Goal: Use online tool/utility

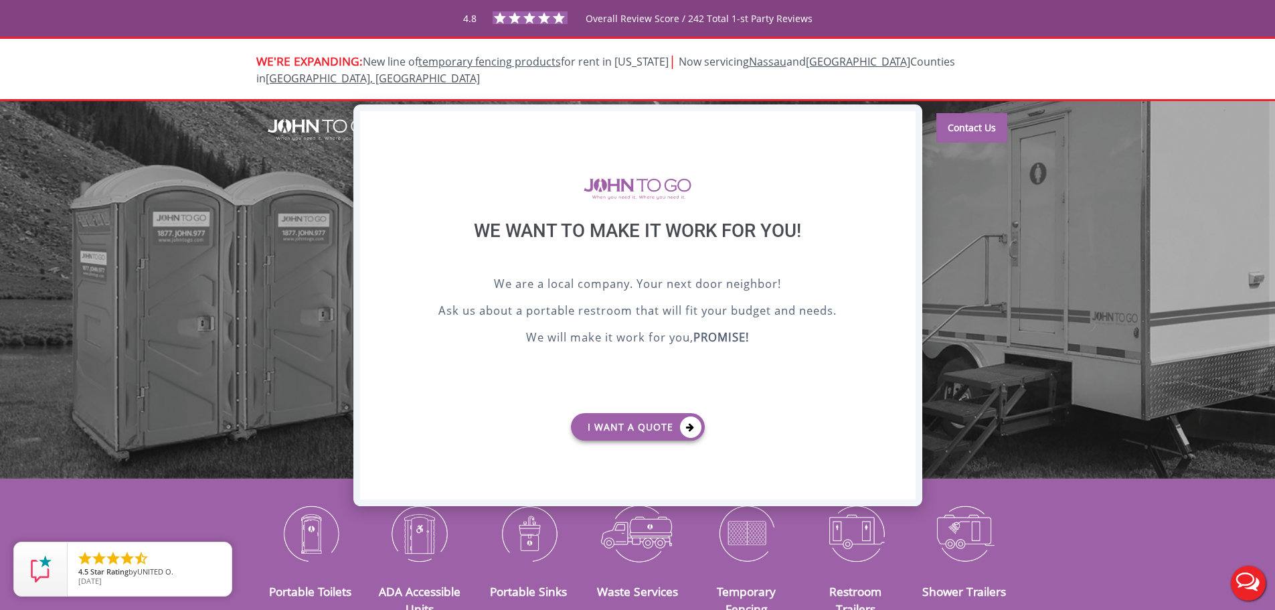
click at [900, 120] on div "X" at bounding box center [904, 122] width 21 height 23
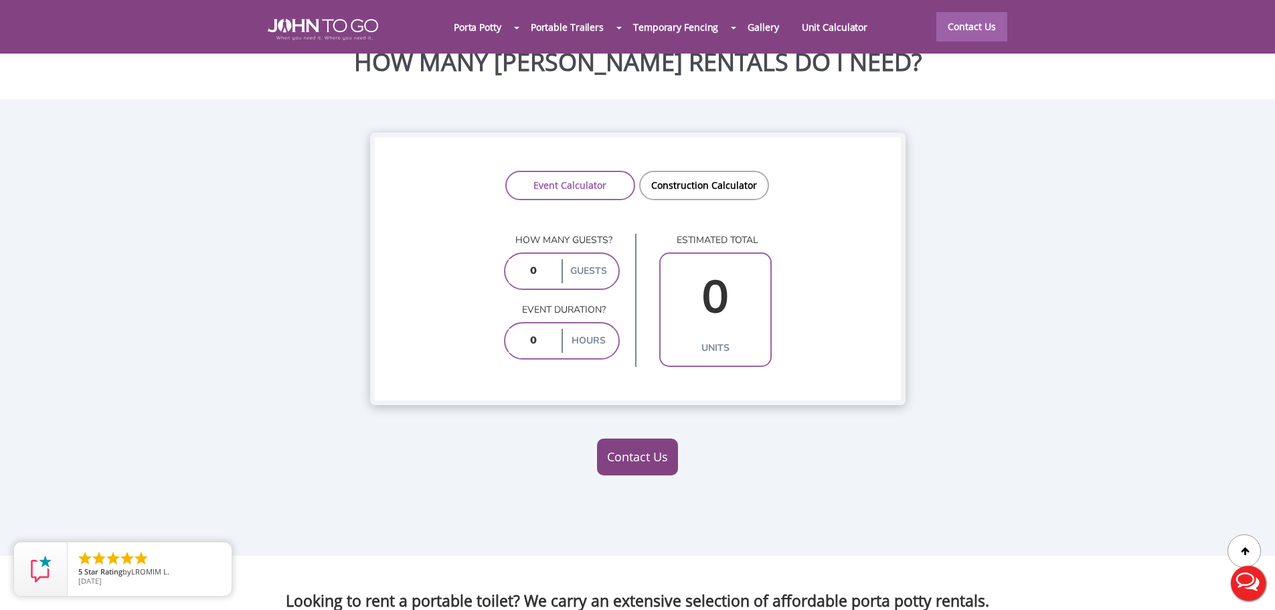
scroll to position [1138, 0]
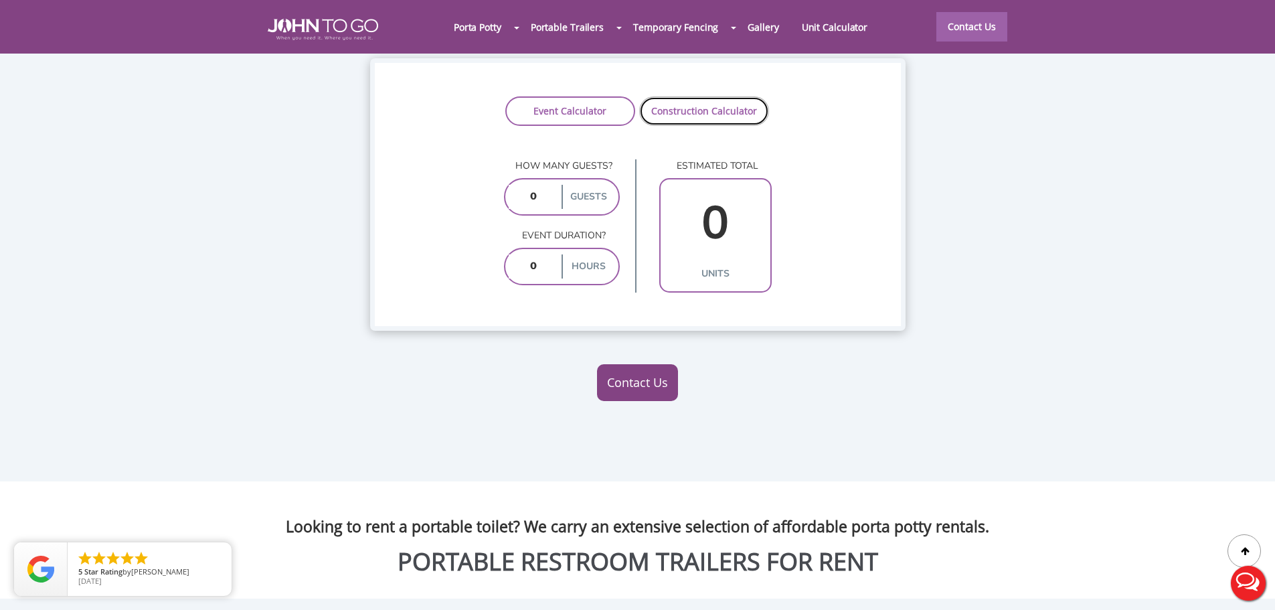
click at [696, 96] on link "Construction Calculator" at bounding box center [704, 110] width 130 height 29
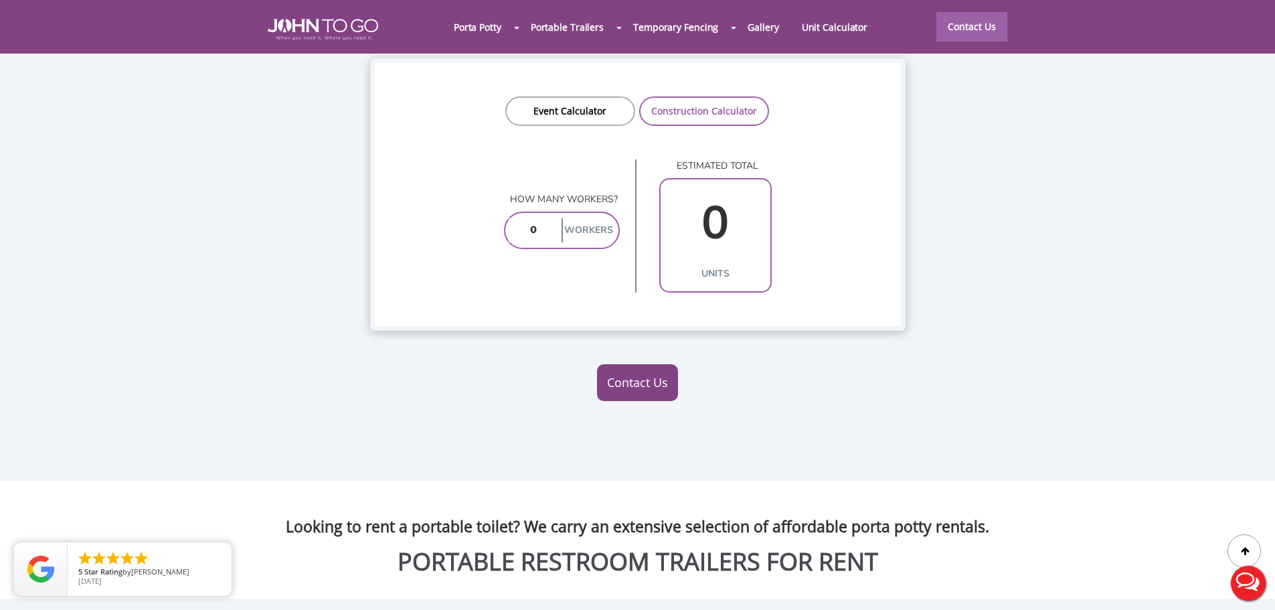
click at [540, 218] on input "number" at bounding box center [534, 230] width 50 height 24
type input "20"
type input "2"
type input "200"
type input "20"
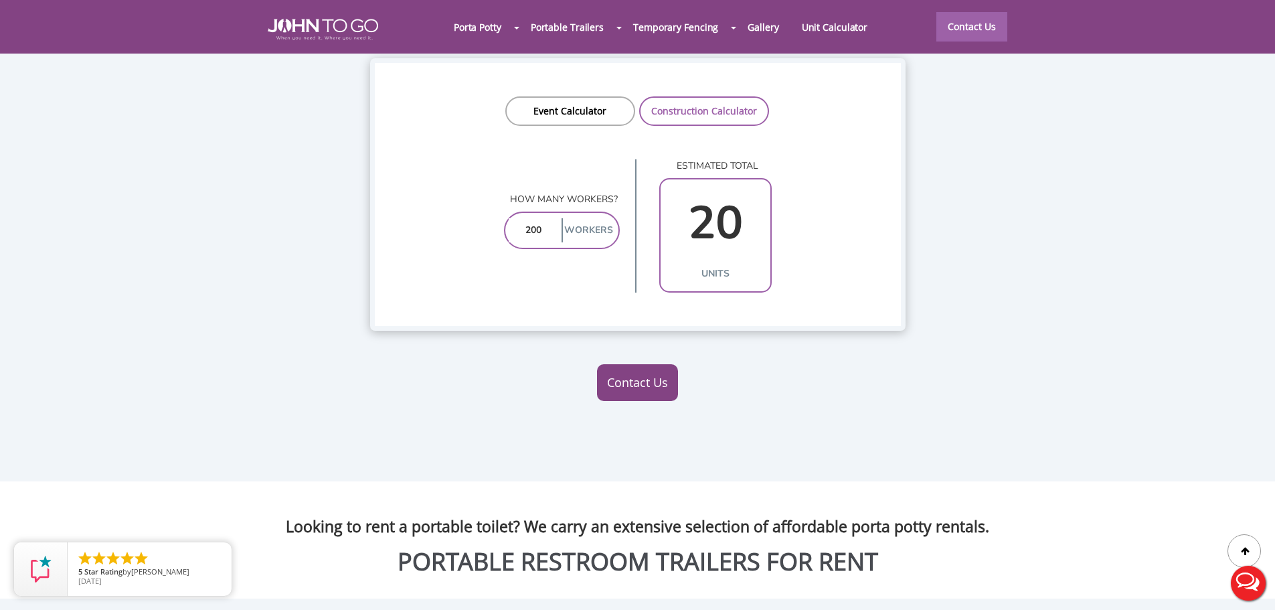
type input "20"
type input "2"
type input "1"
type input "3"
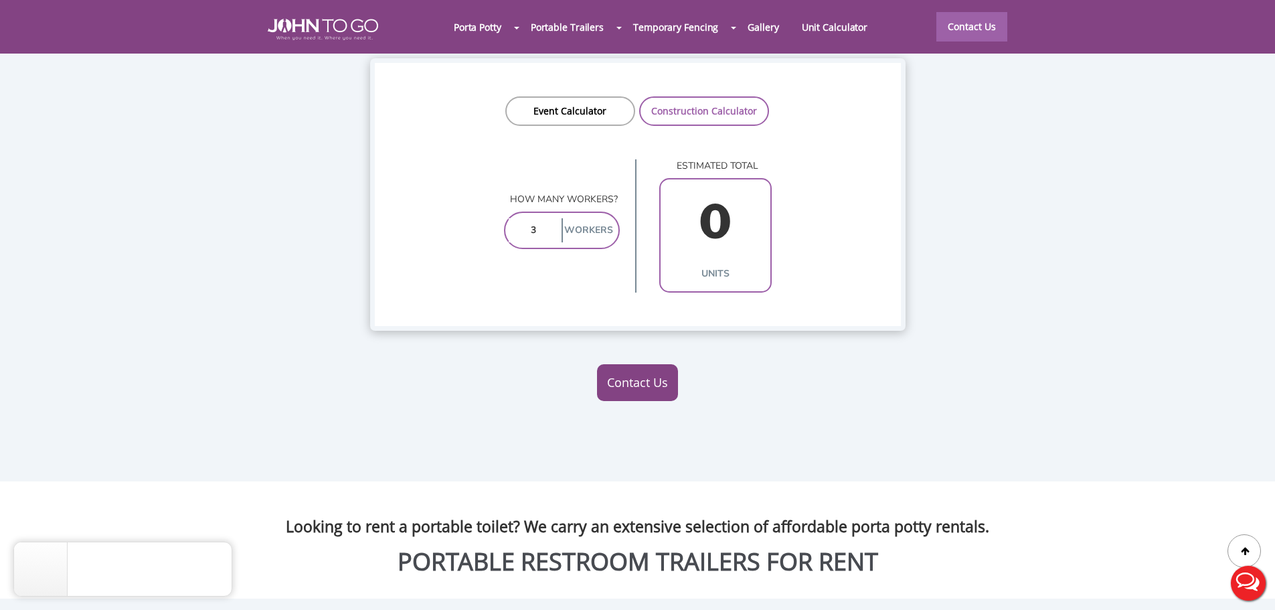
type input "1"
type input "30"
type input "3"
type input "300"
type input "30"
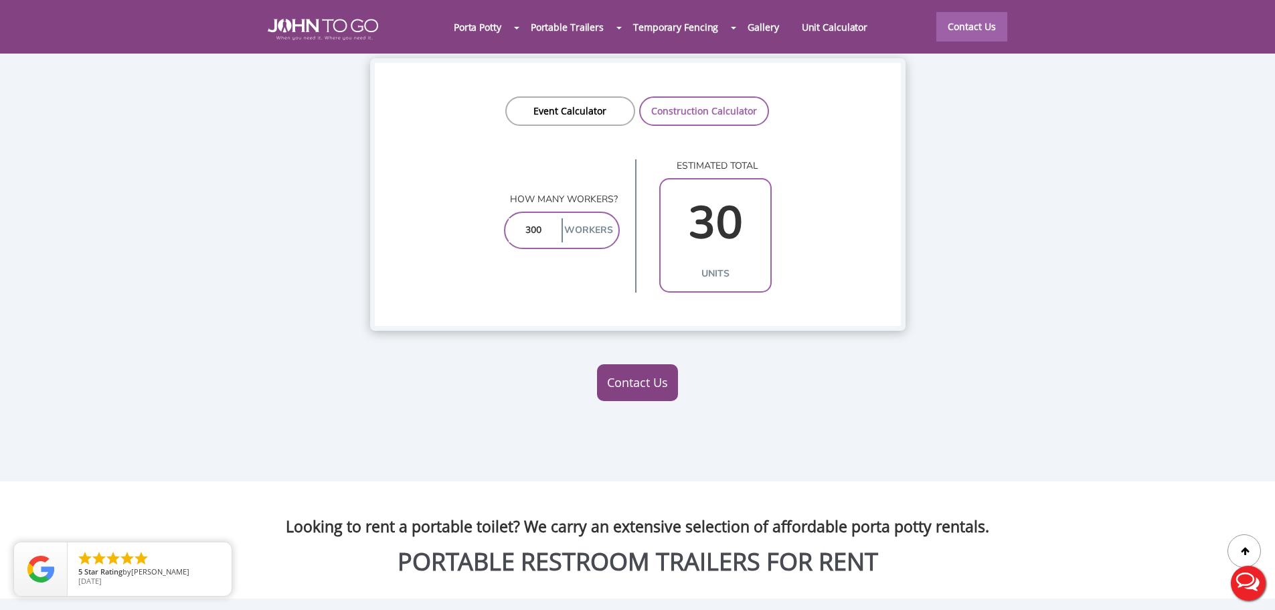
type input "30"
type input "3"
type input "1"
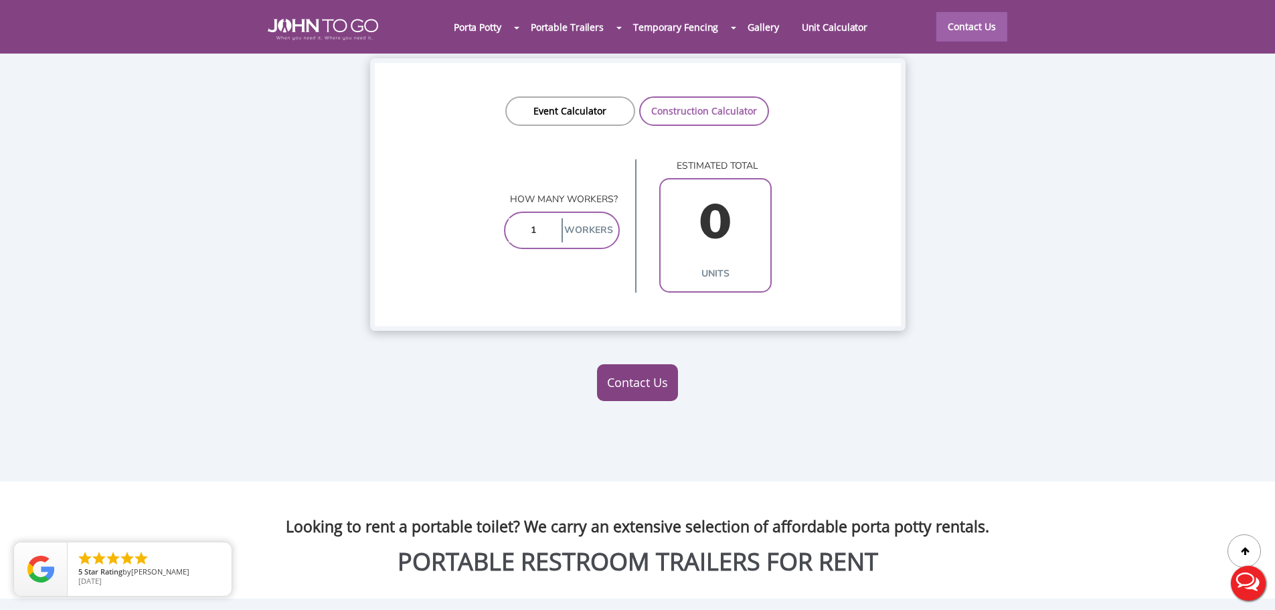
type input "1"
type input "100"
type input "10"
type input "1"
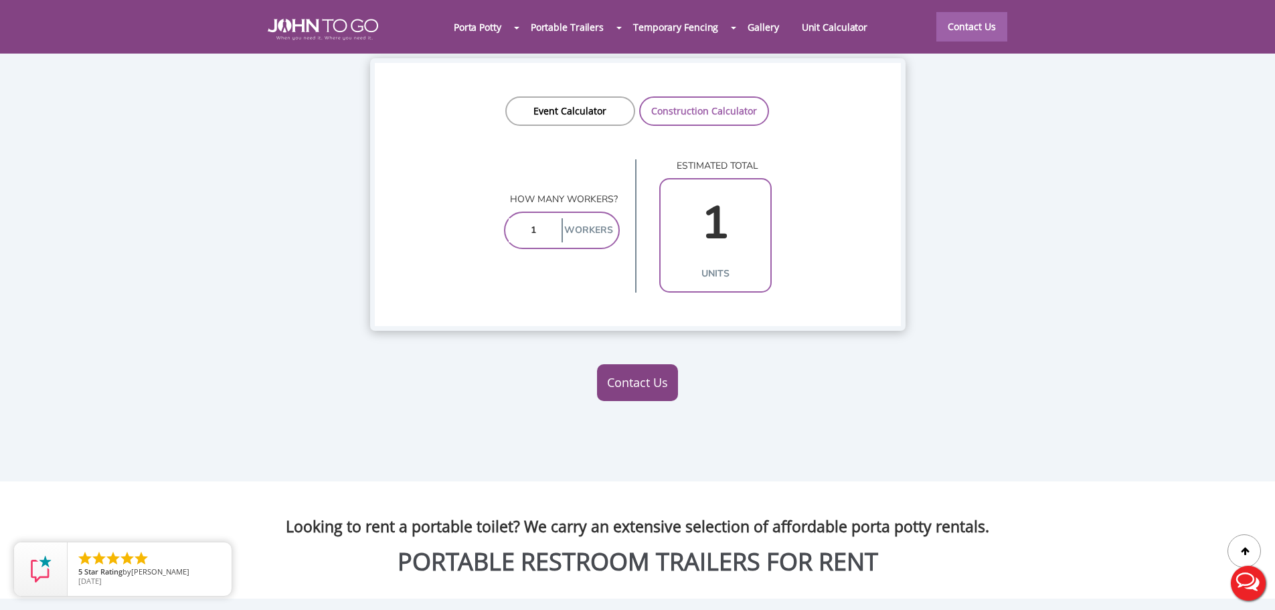
type input "15"
type input "2"
type input "1"
type input "14"
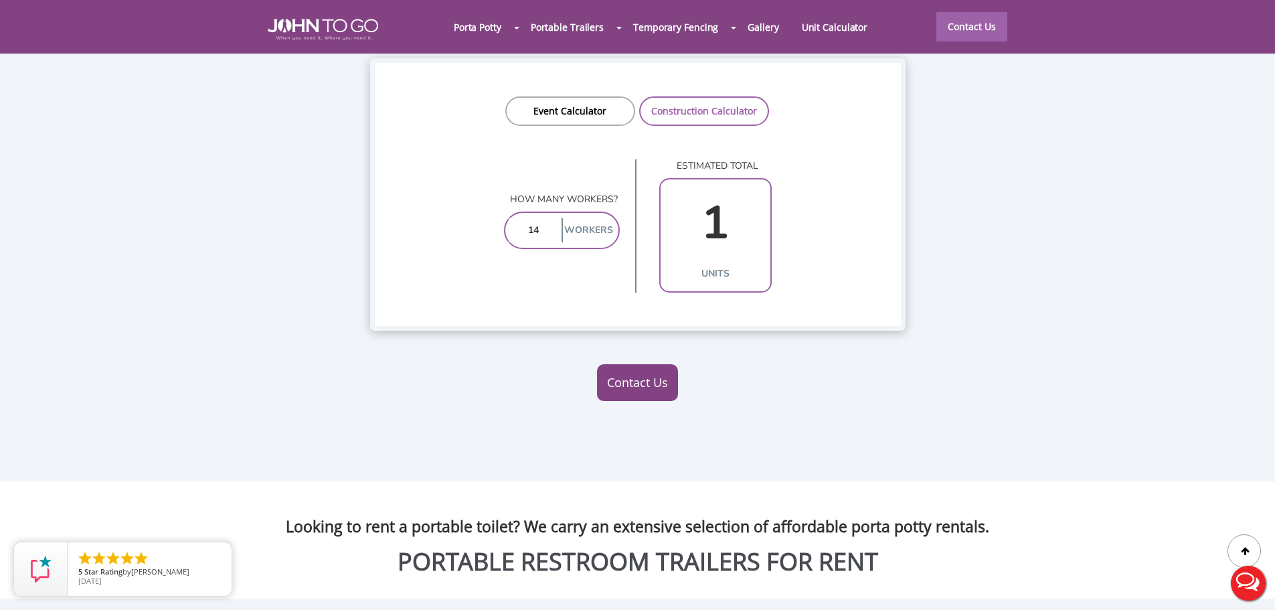
type input "2"
type input "1"
type input "13"
type input "2"
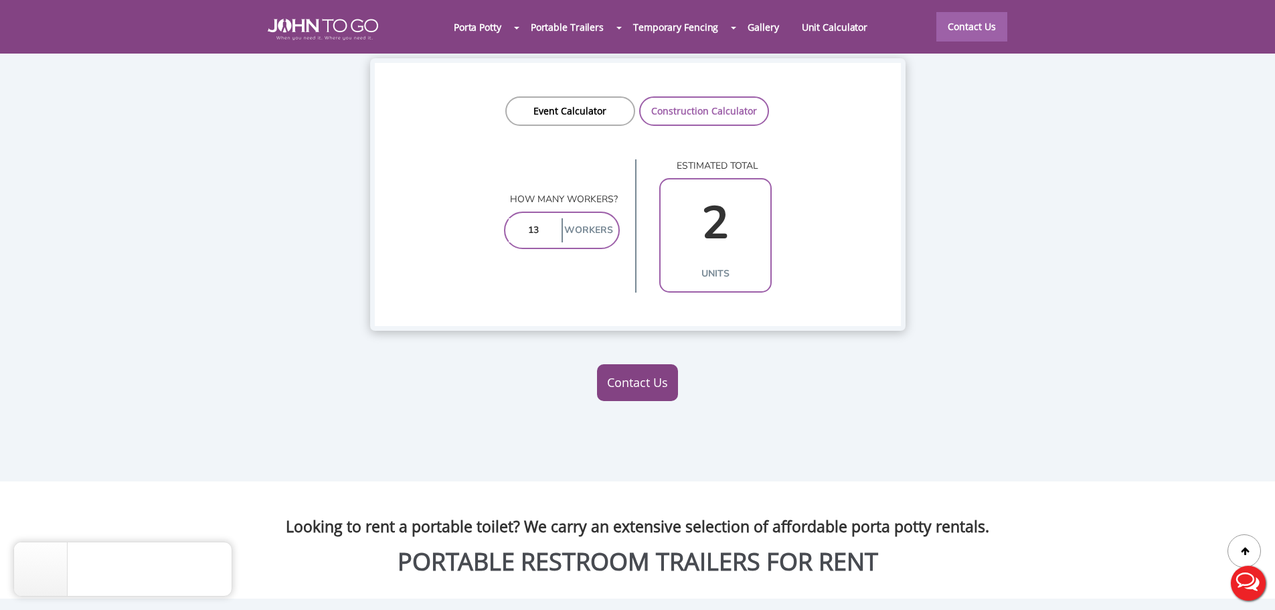
type input "1"
type input "12"
type input "2"
type input "1"
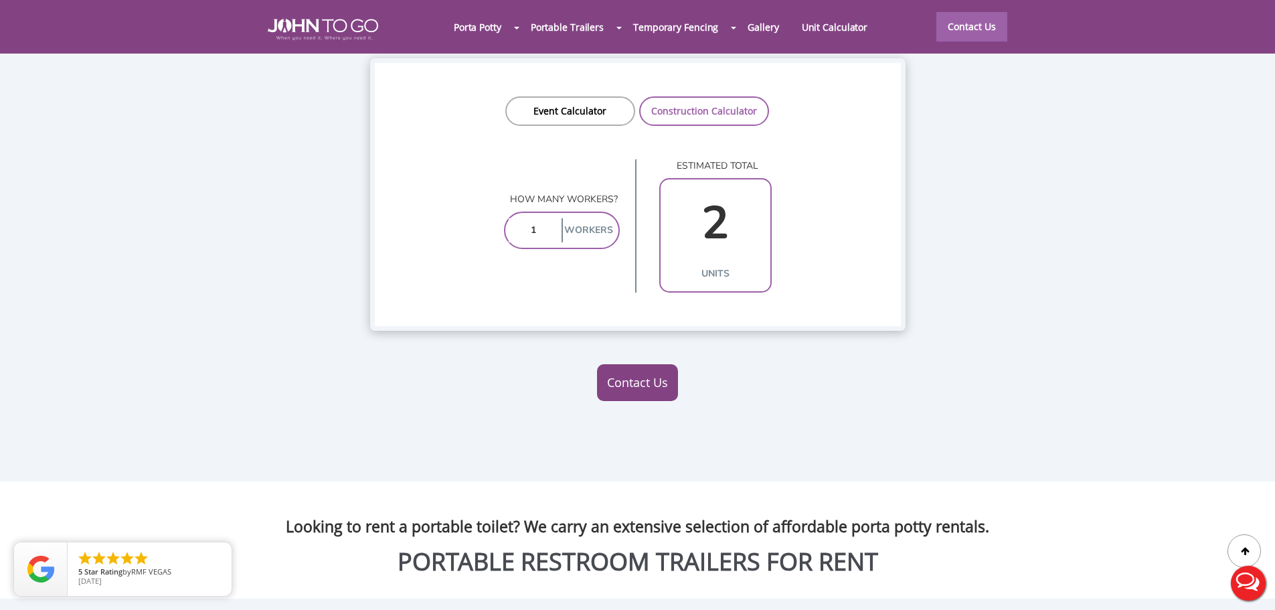
type input "1"
type input "11"
type input "2"
type input "1"
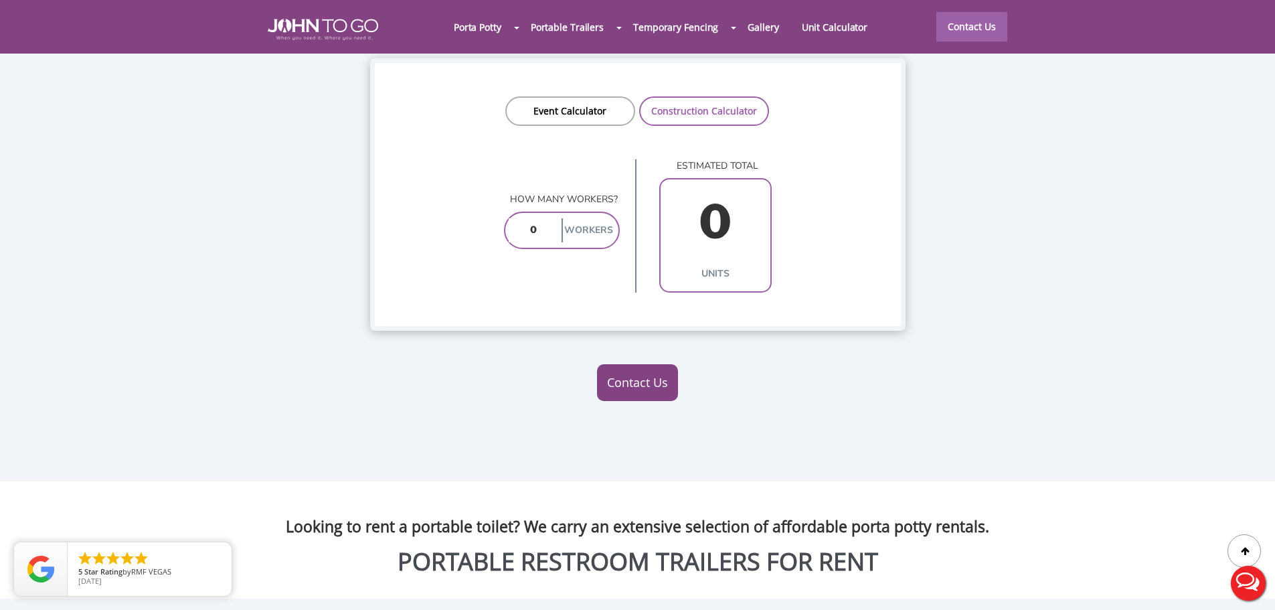
type input "9"
type input "1"
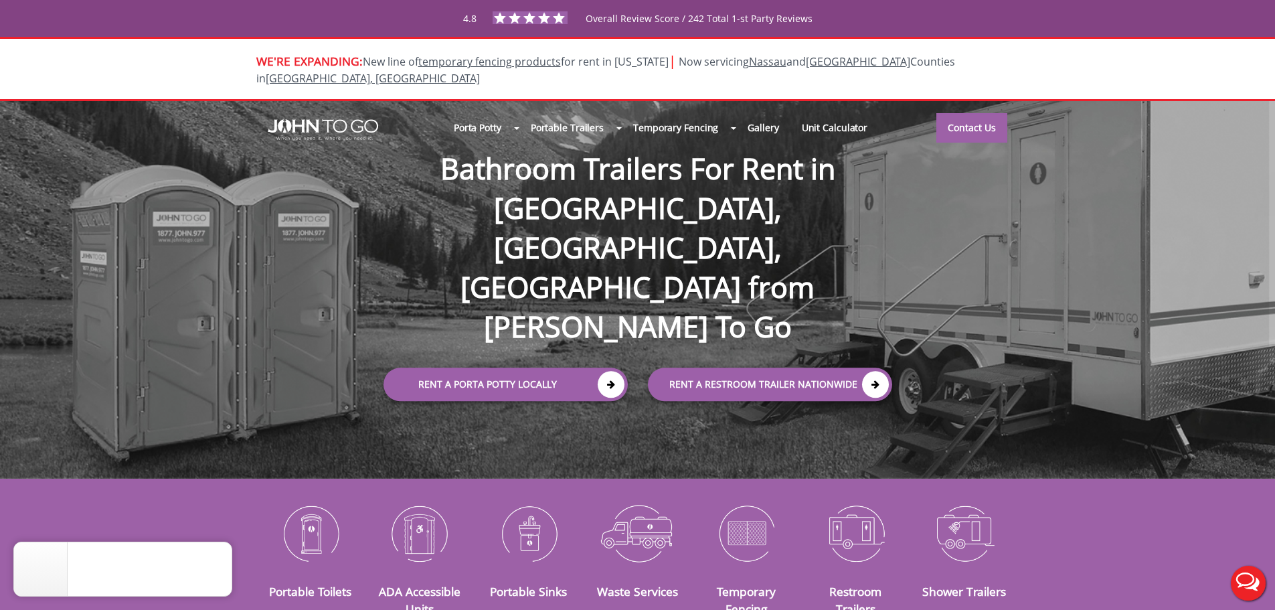
scroll to position [0, 0]
